Goal: Check status: Check status

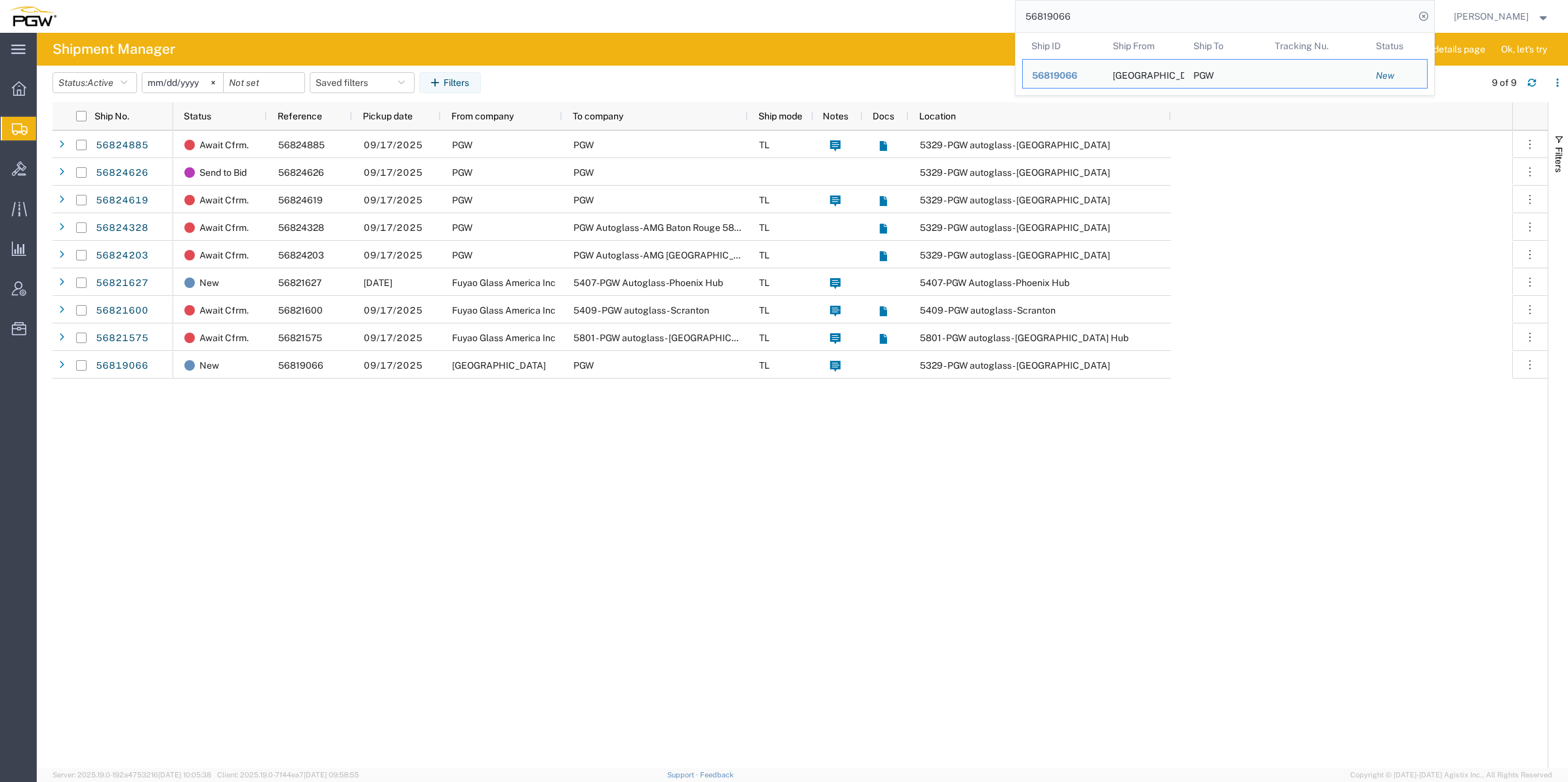
drag, startPoint x: 1115, startPoint y: 10, endPoint x: 942, endPoint y: 9, distance: 173.0
click at [936, 8] on div "56819066 Ship ID Ship From Ship To Tracking Nu. Status Ship ID 56819066 Ship Fr…" at bounding box center [750, 17] width 1369 height 33
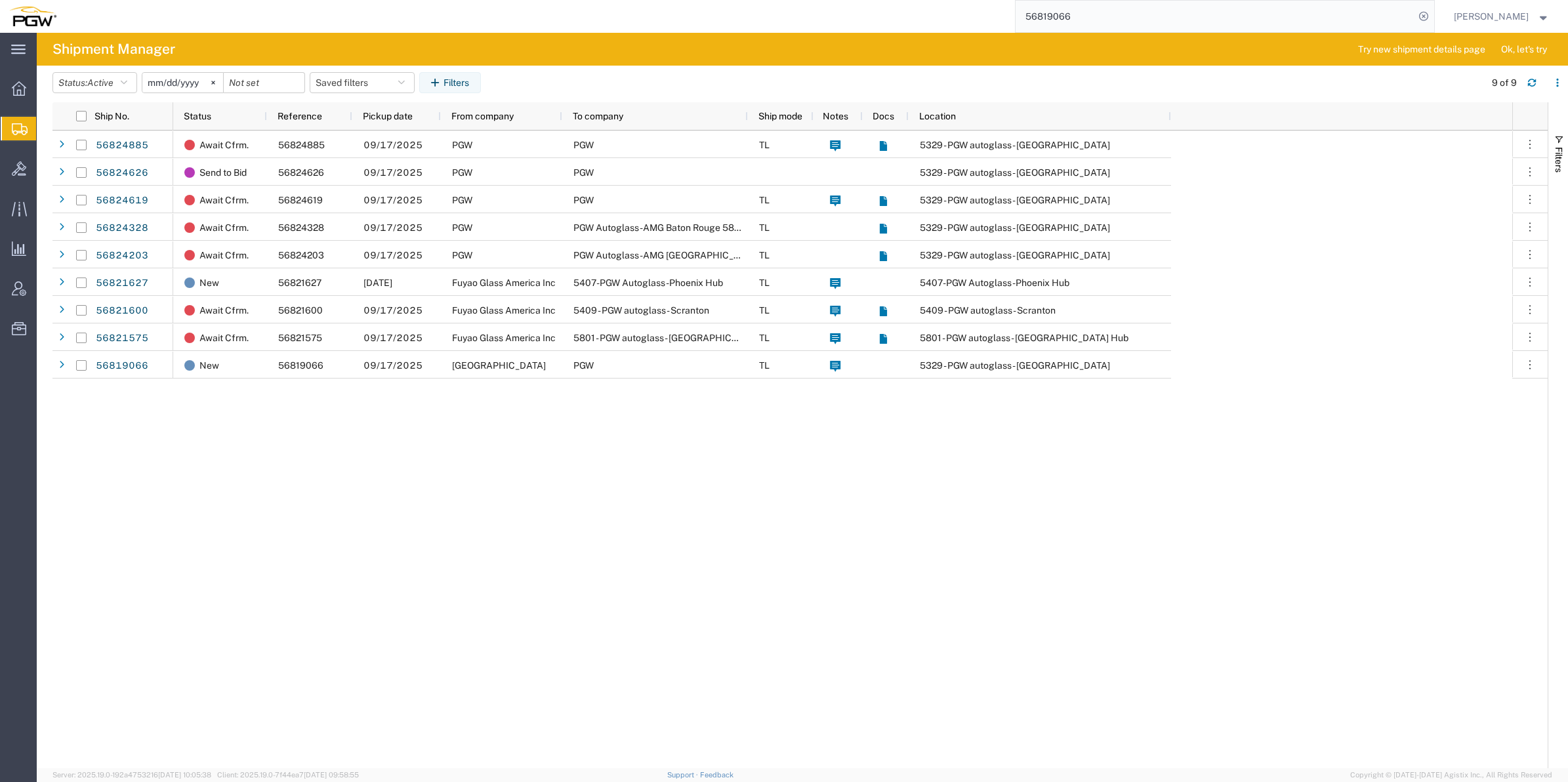
paste input "447207"
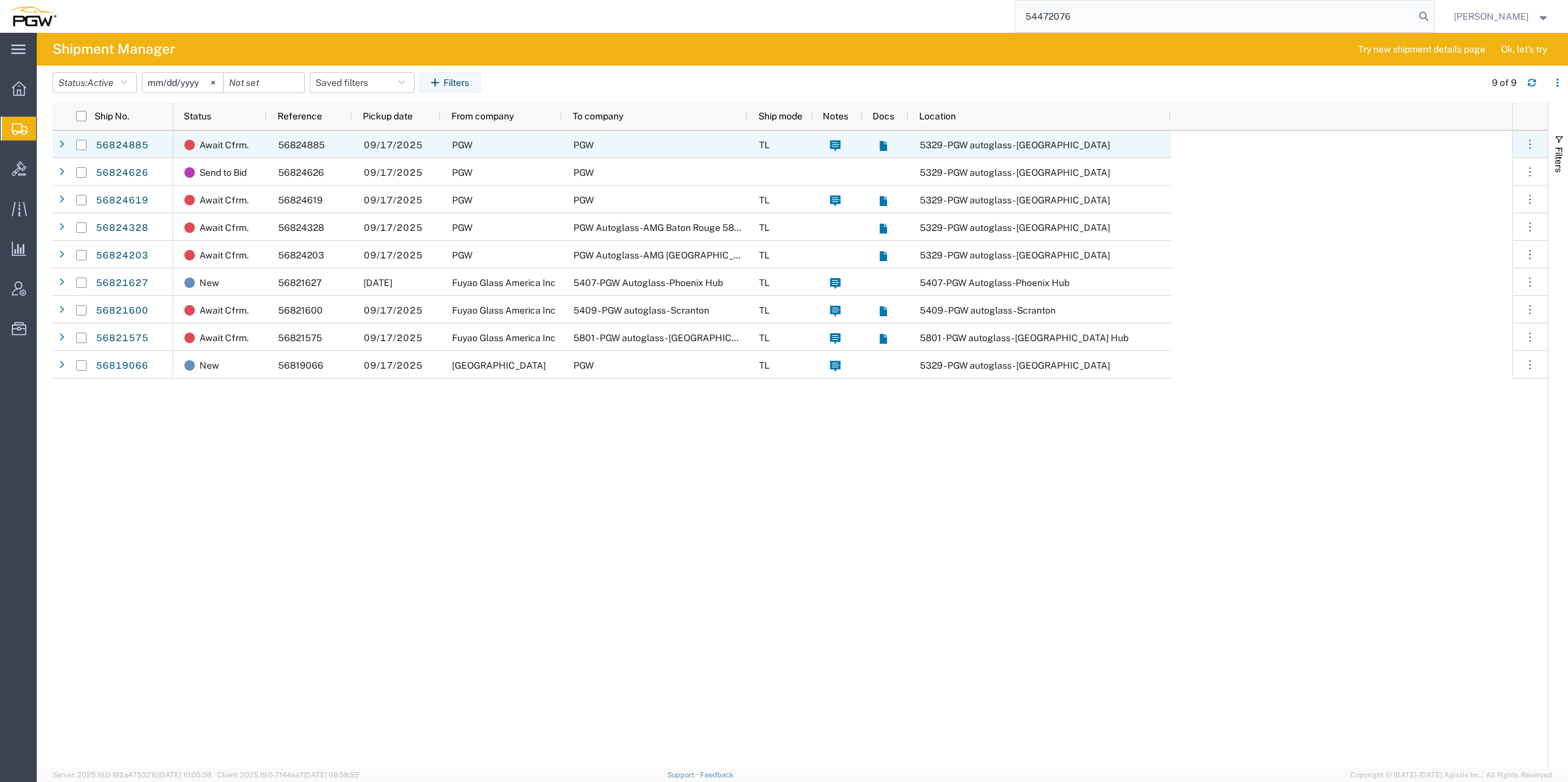
type input "54472076"
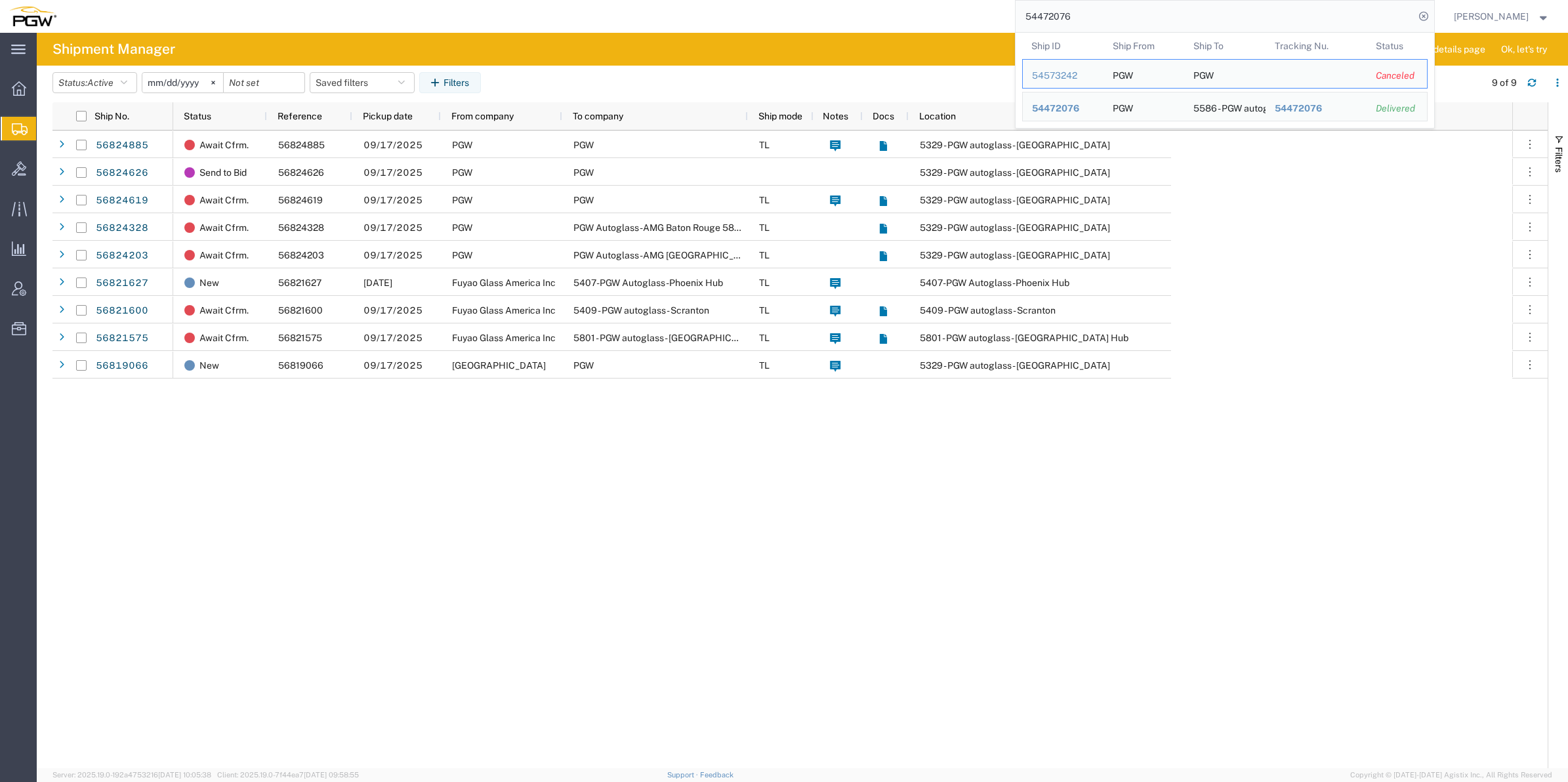
click at [1218, 18] on input "54472076" at bounding box center [1215, 17] width 399 height 31
click at [1045, 113] on span "54472076" at bounding box center [1056, 108] width 47 height 10
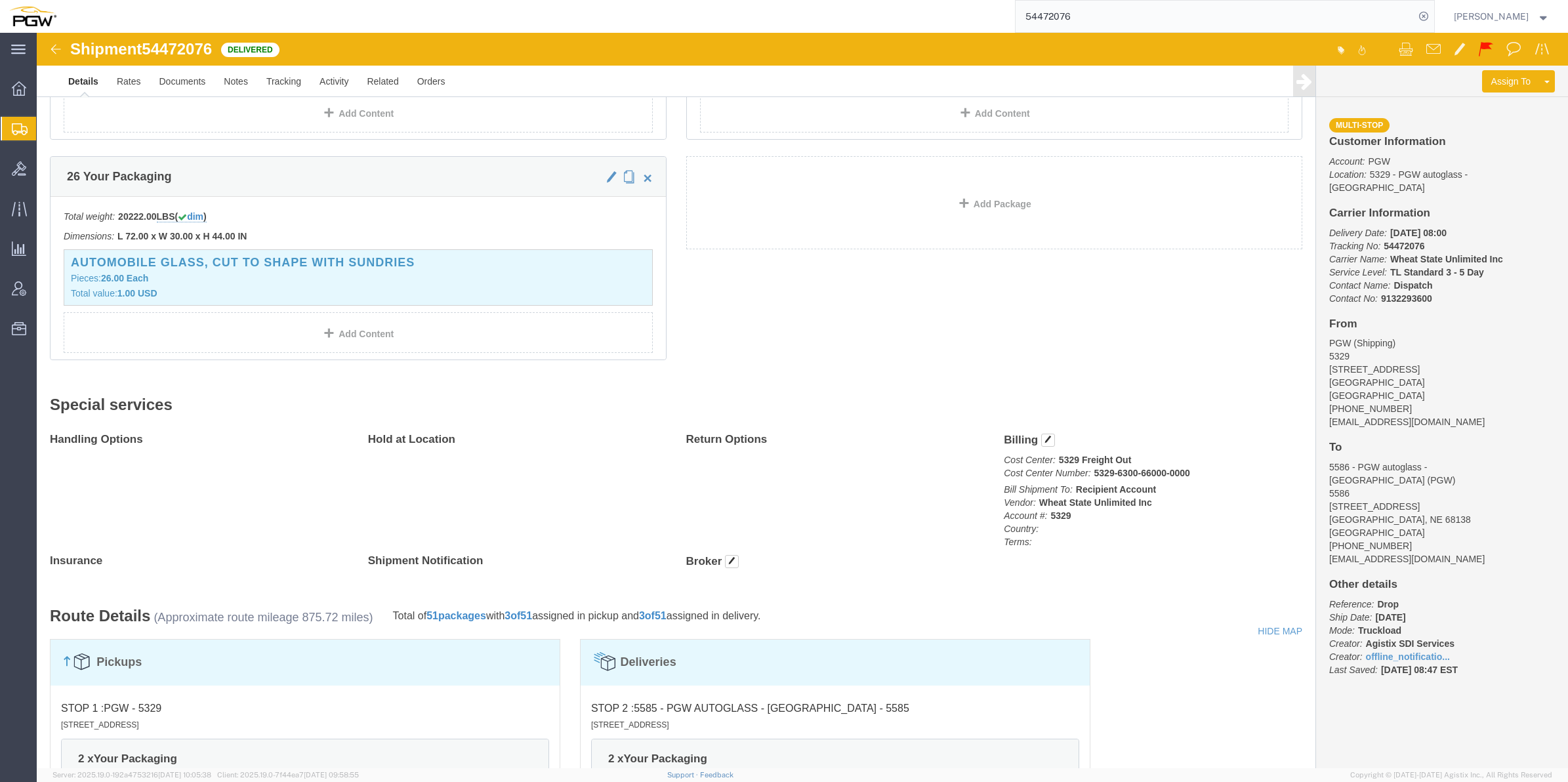
scroll to position [246, 0]
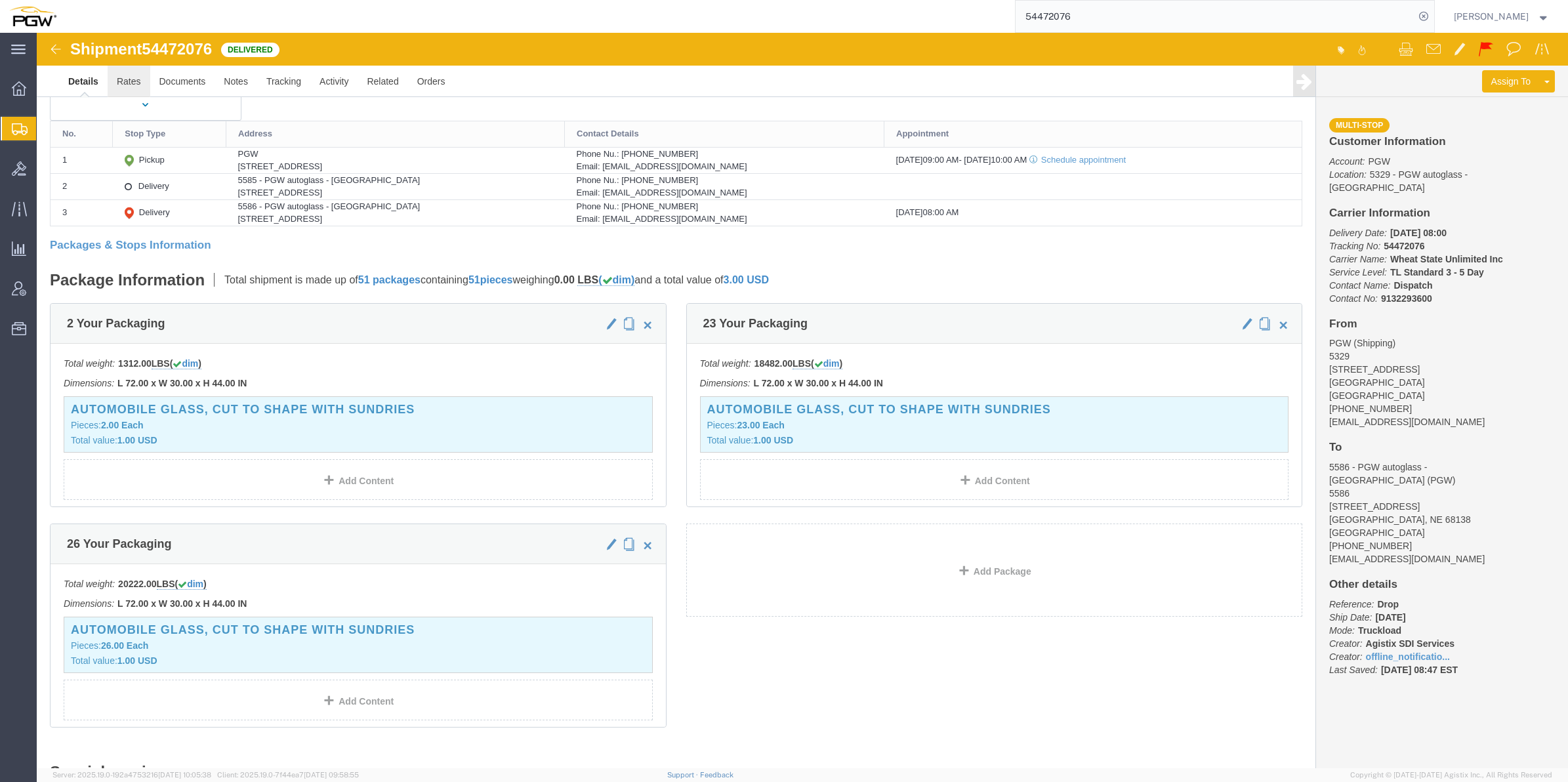
click link "Rates"
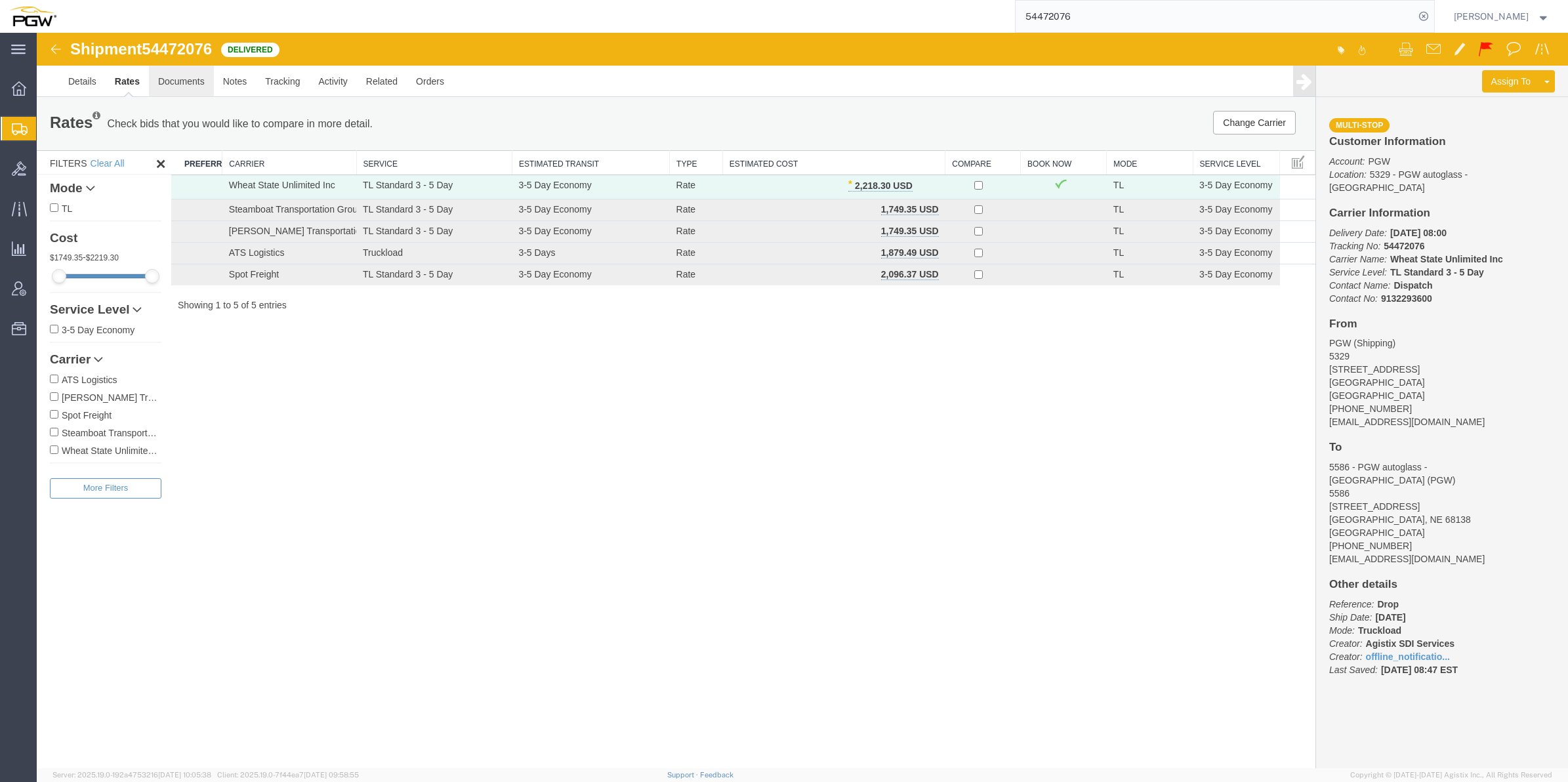
click at [196, 90] on link "Documents" at bounding box center [182, 81] width 65 height 31
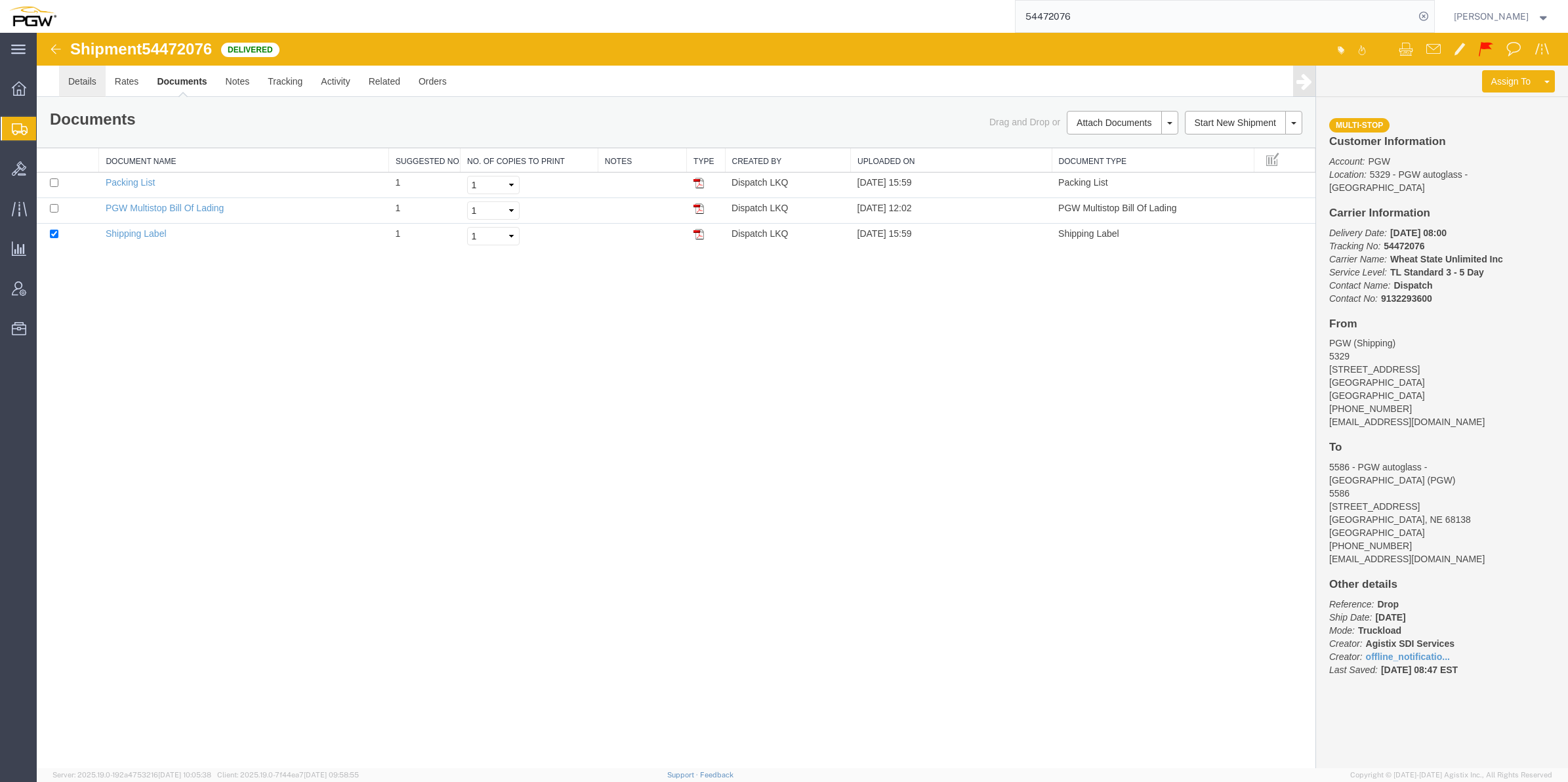
click at [80, 90] on link "Details" at bounding box center [82, 81] width 46 height 31
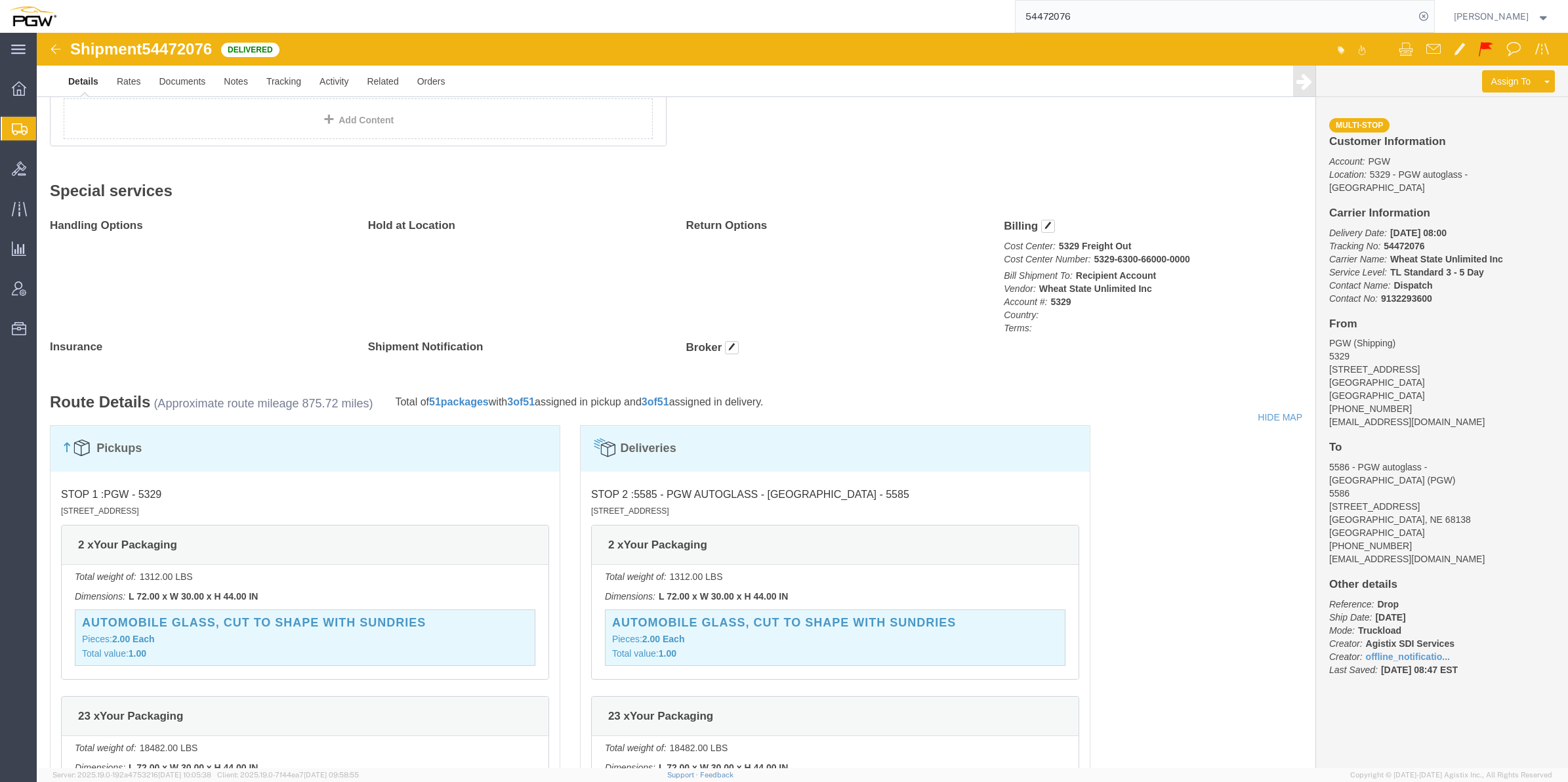
scroll to position [833, 0]
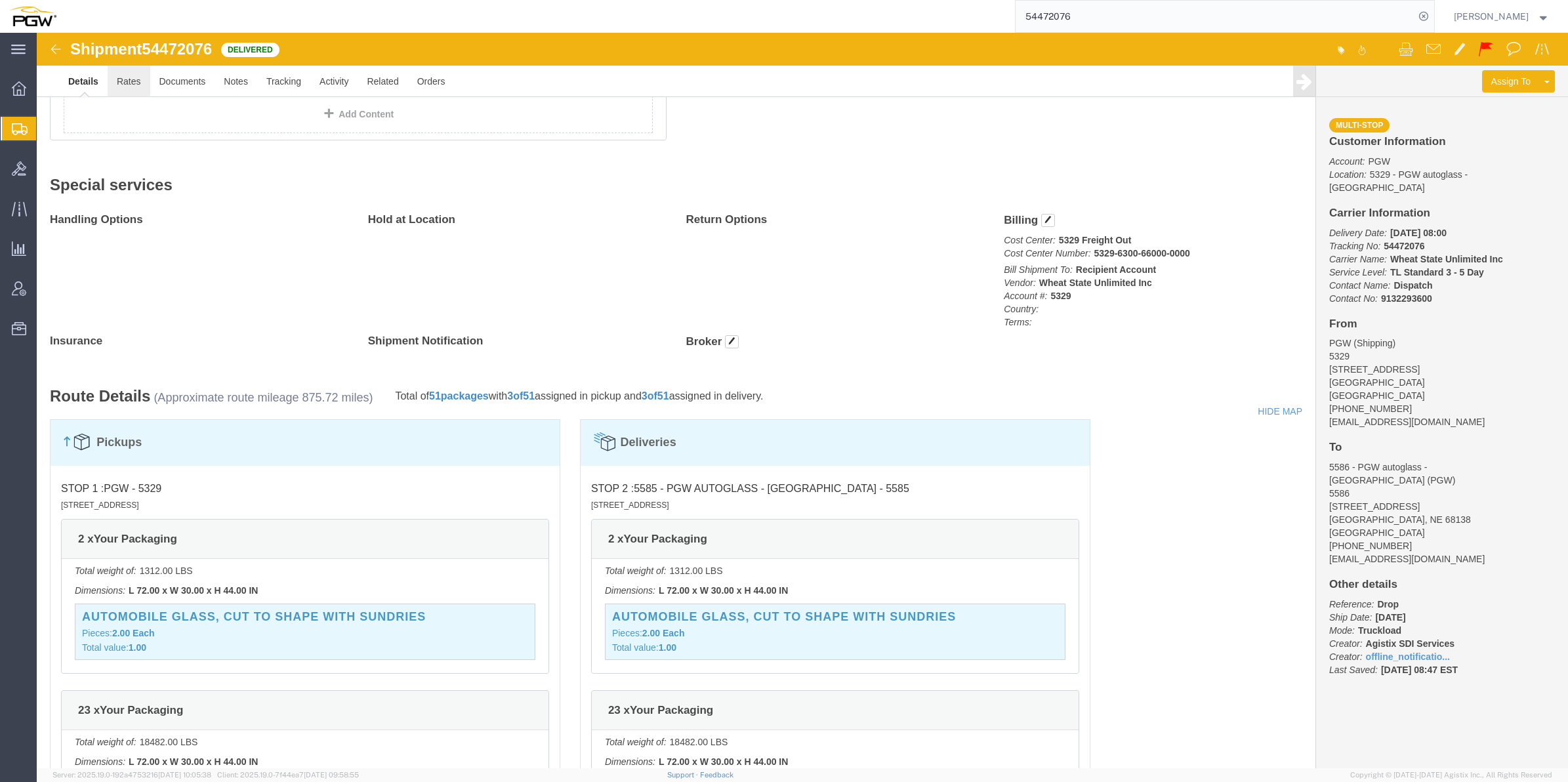
click link "Rates"
